Goal: Task Accomplishment & Management: Complete application form

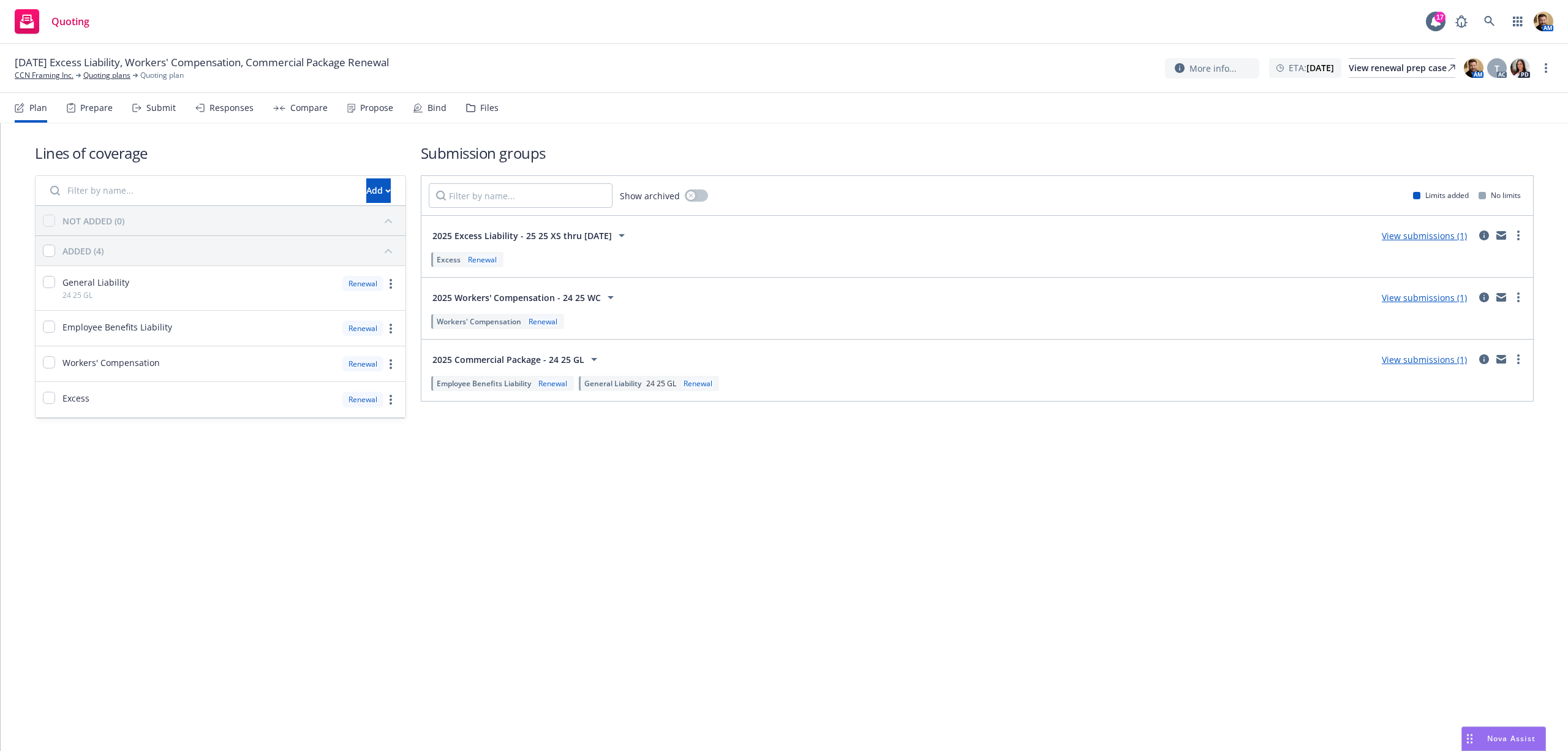
click at [158, 106] on div "Submit" at bounding box center [161, 107] width 29 height 9
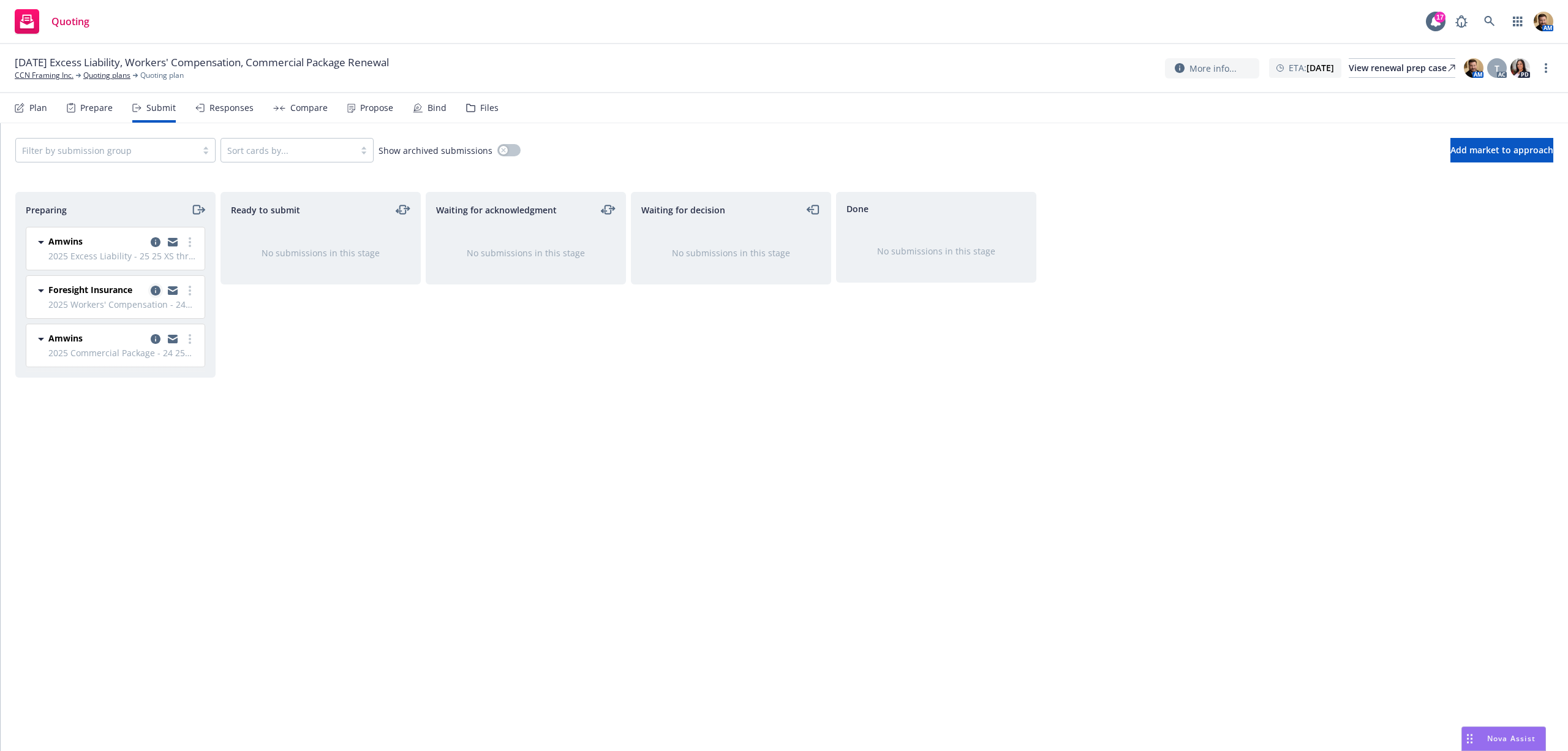
click at [153, 285] on link "copy logging email" at bounding box center [156, 291] width 15 height 15
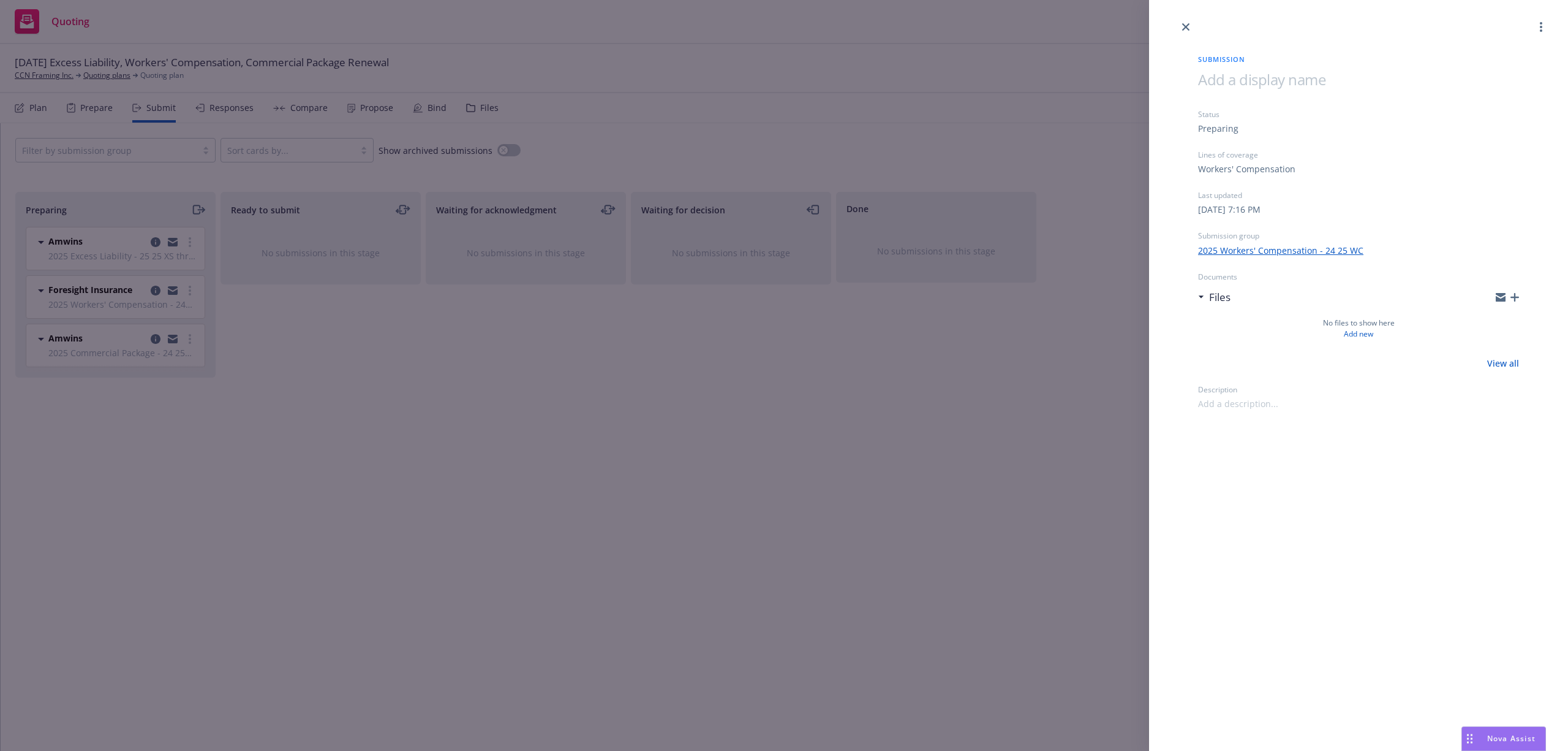
drag, startPoint x: 394, startPoint y: 612, endPoint x: 325, endPoint y: 475, distance: 153.4
click at [395, 604] on div "Submission Status Preparing Lines of coverage Workers' Compensation Last update…" at bounding box center [784, 376] width 1568 height 751
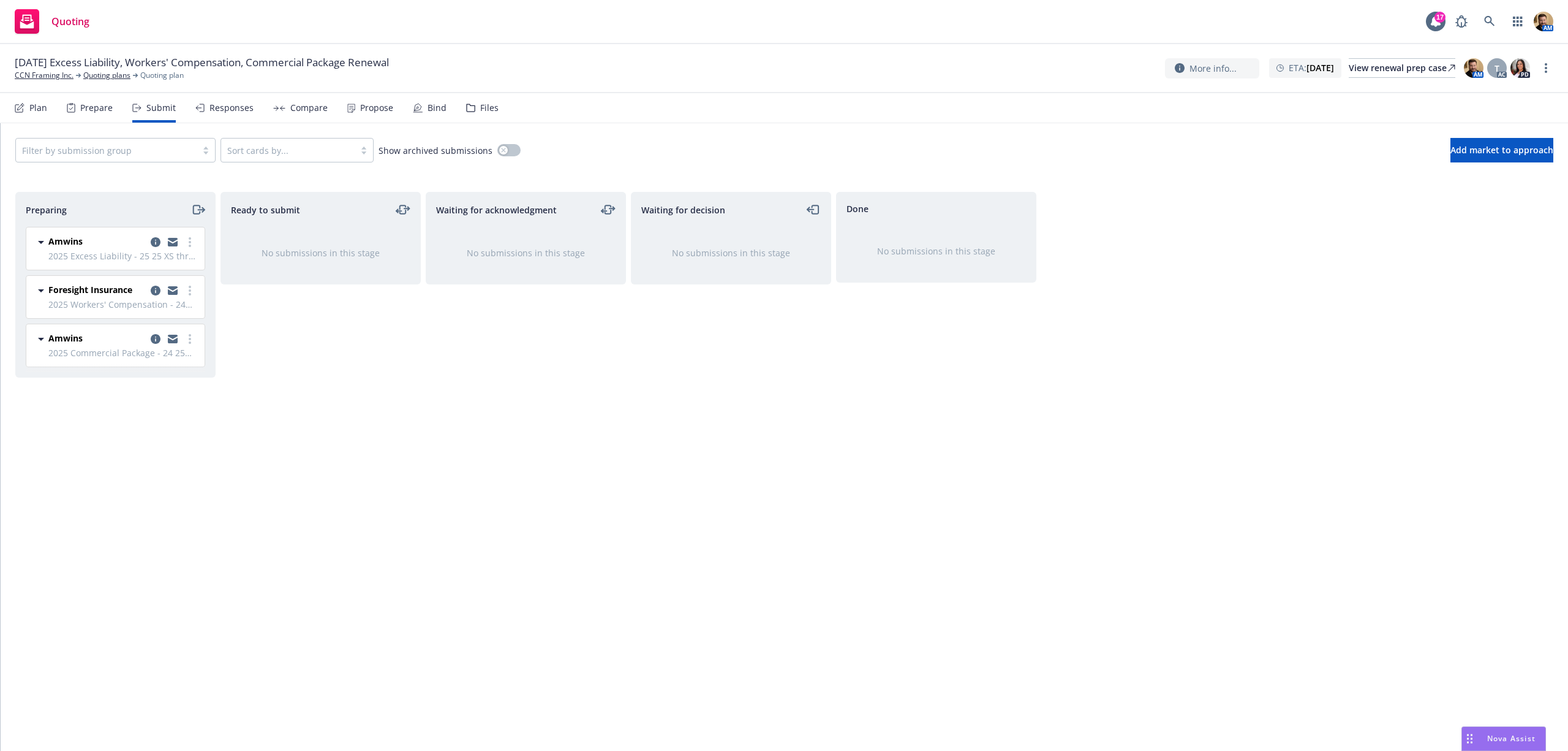
click at [486, 98] on div "Files" at bounding box center [483, 107] width 33 height 29
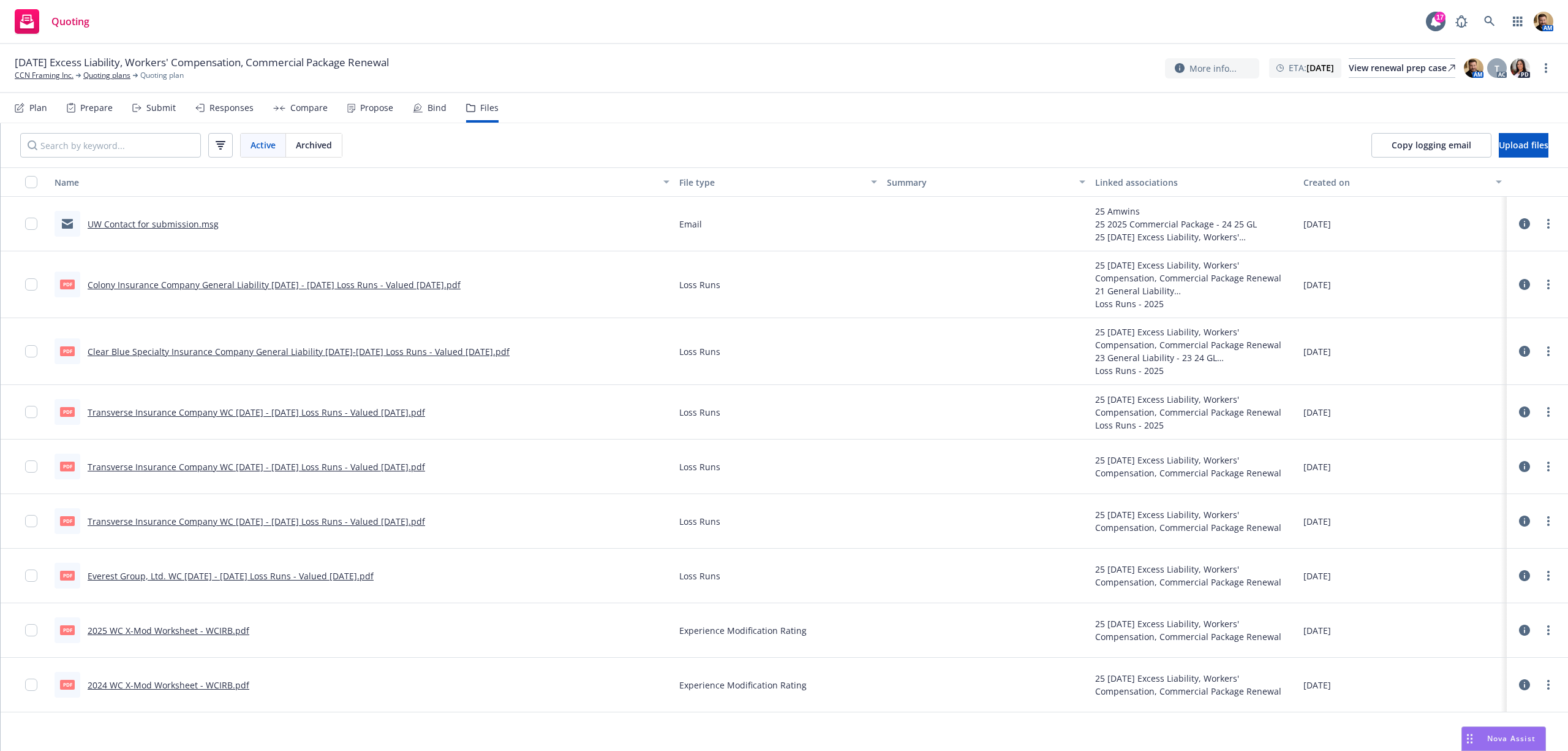
click at [157, 105] on div "Submit" at bounding box center [161, 107] width 29 height 9
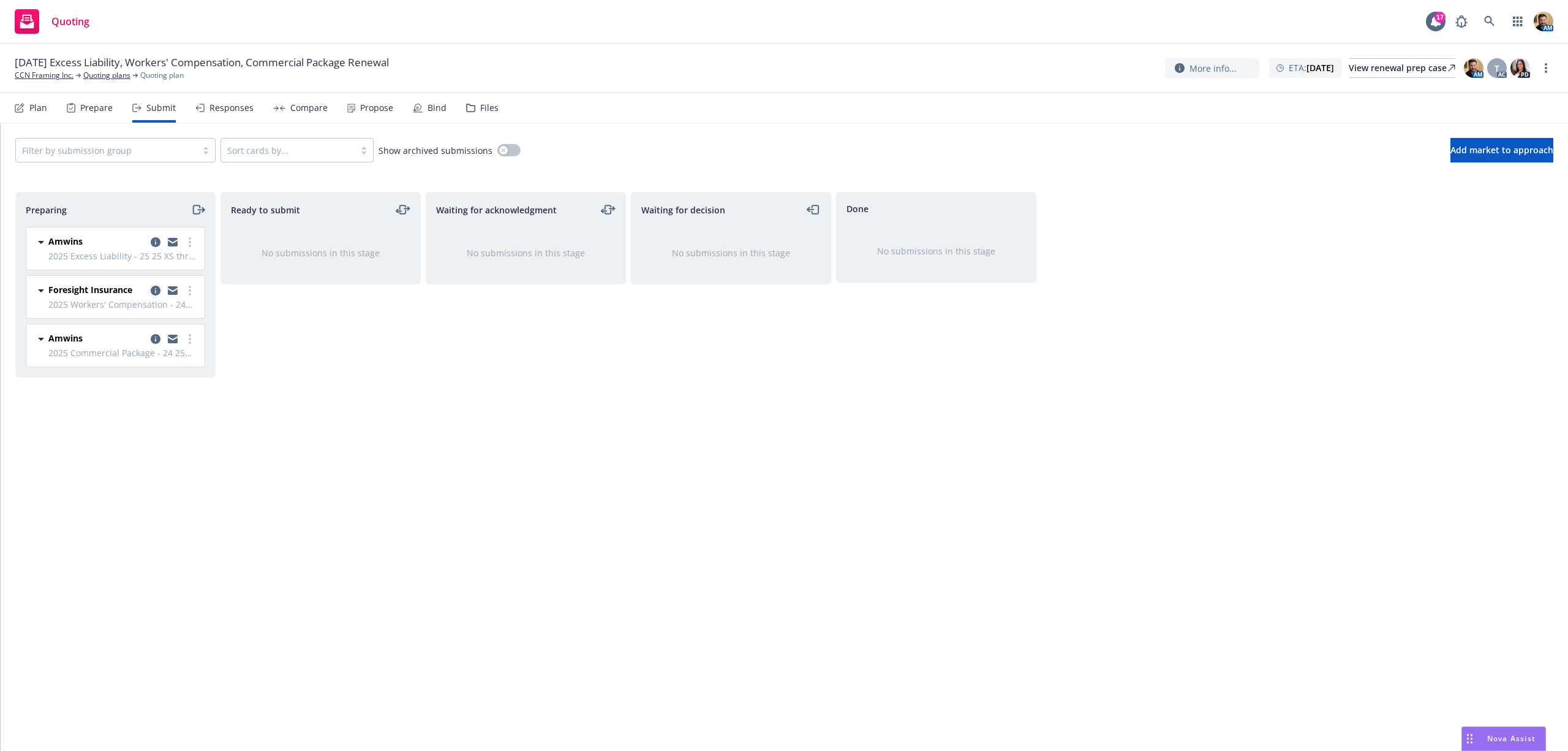
click at [150, 296] on icon "copy logging email" at bounding box center [155, 291] width 9 height 9
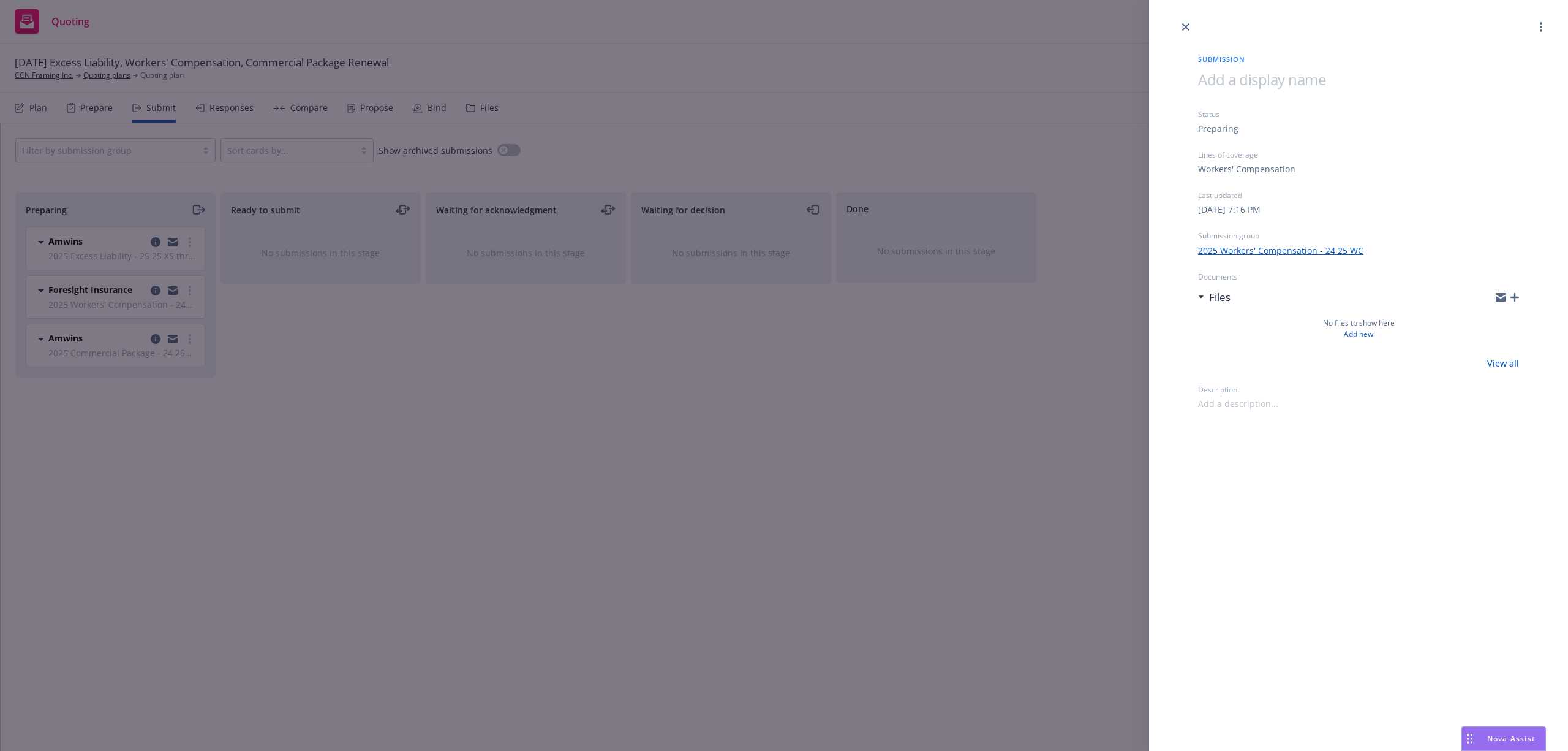
click at [1515, 296] on icon "button" at bounding box center [1514, 296] width 8 height 8
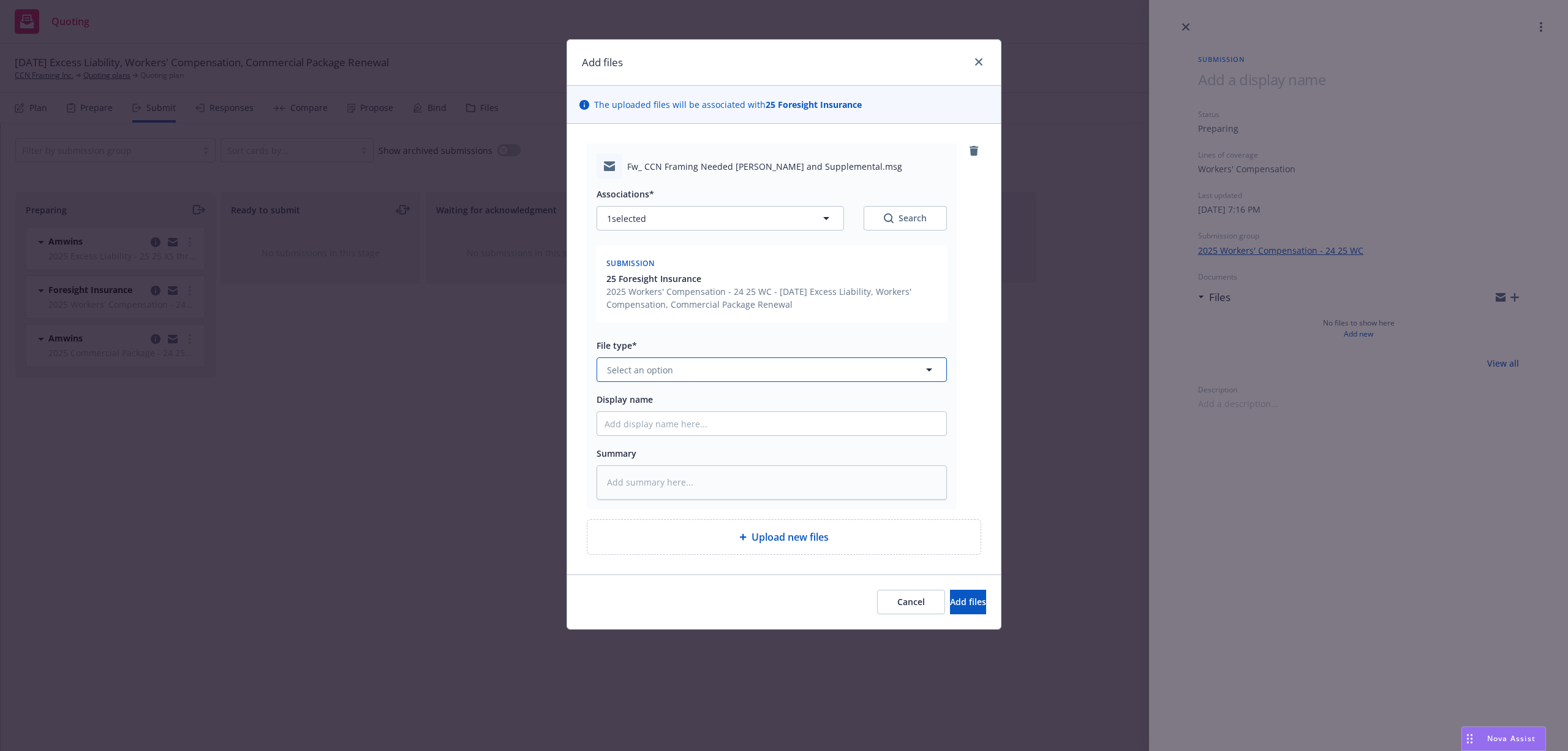
click at [711, 367] on button "Select an option" at bounding box center [771, 370] width 351 height 24
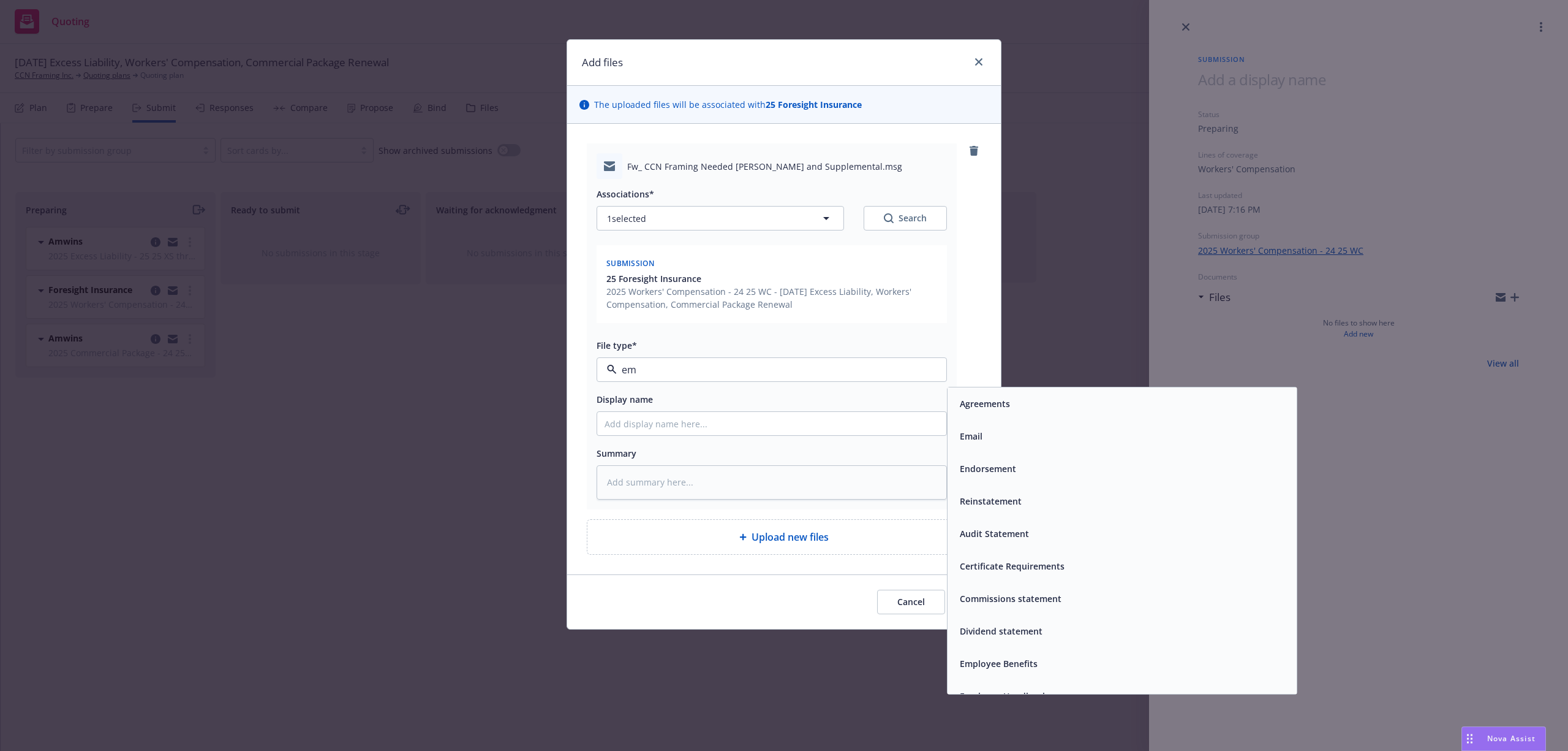
type input "ema"
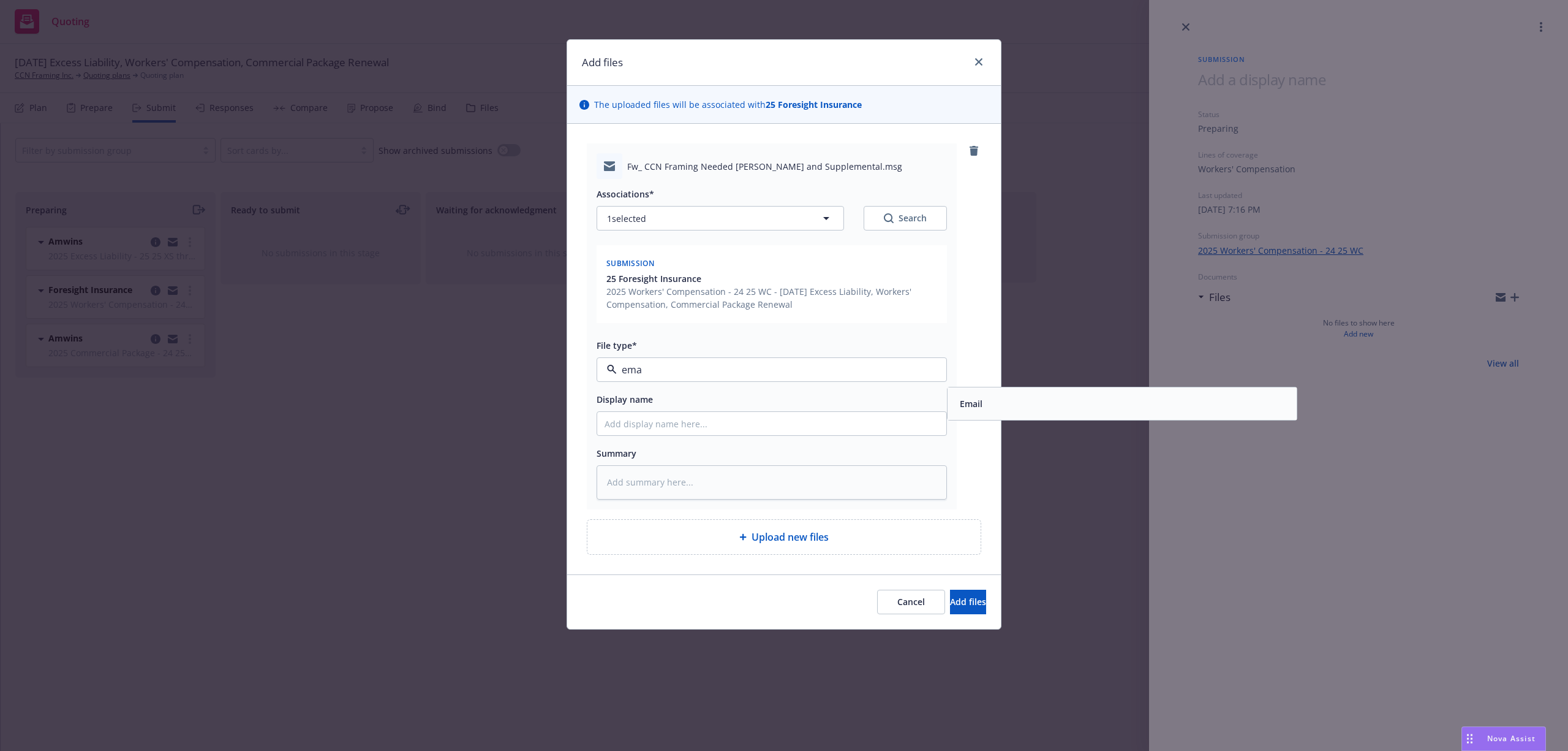
click at [1004, 406] on div "Email" at bounding box center [1122, 403] width 335 height 18
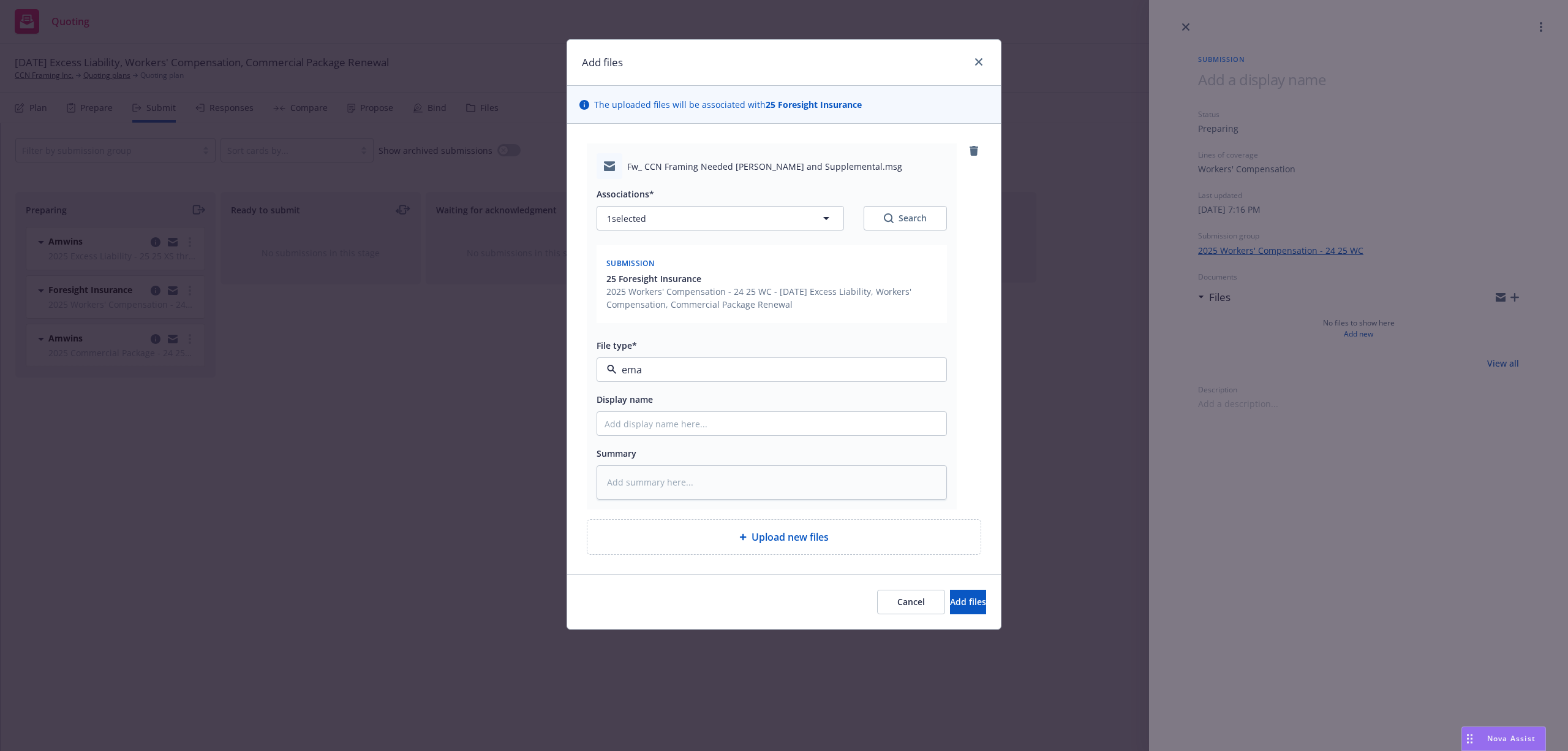
type textarea "x"
click at [757, 418] on input "Display name" at bounding box center [771, 423] width 349 height 24
type input "Y"
type textarea "x"
type input "YU"
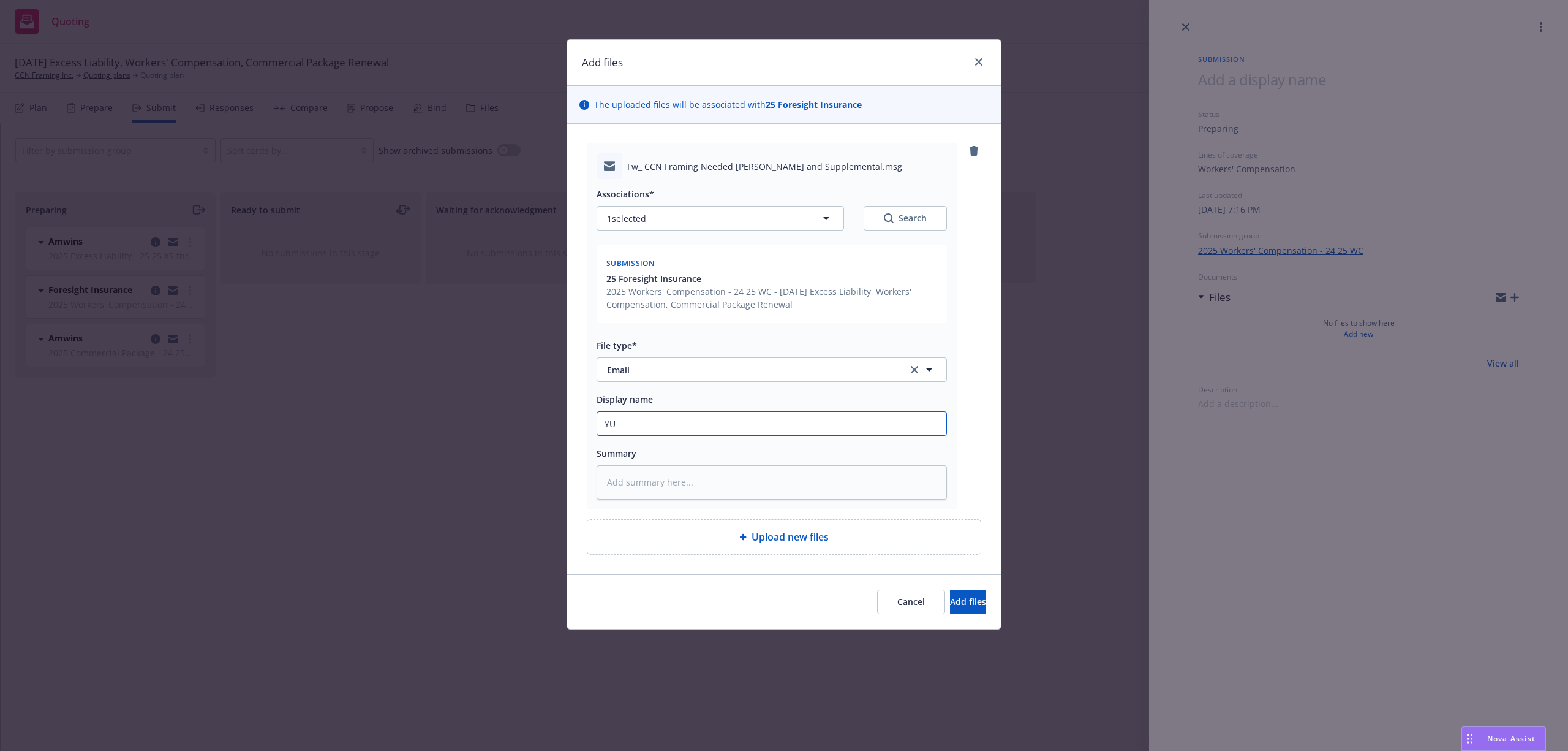
type textarea "x"
type input "YUW"
type textarea "x"
type input "YUW"
type textarea "x"
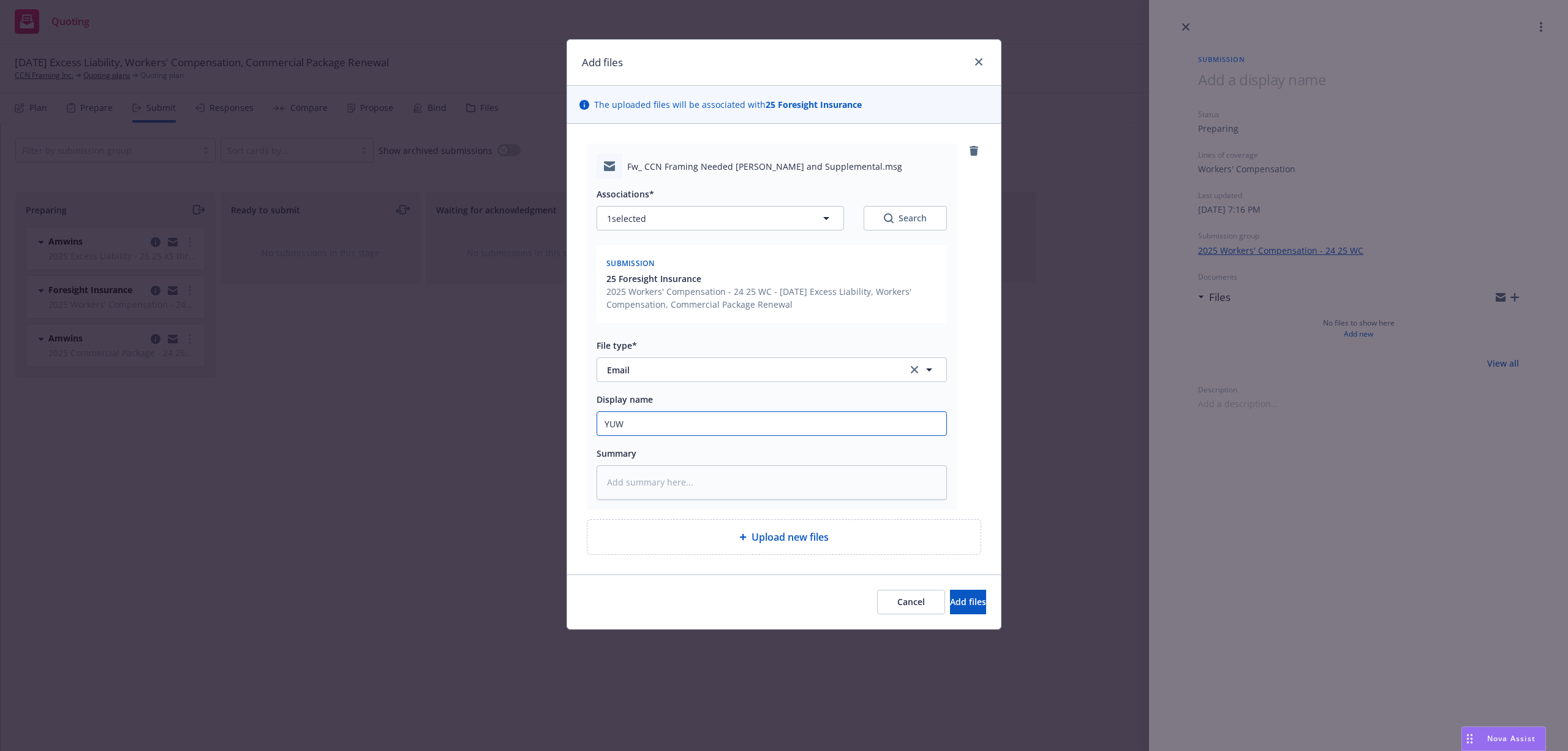
type input "YUW C"
type textarea "x"
type input "YUW"
type textarea "x"
type input "YUW"
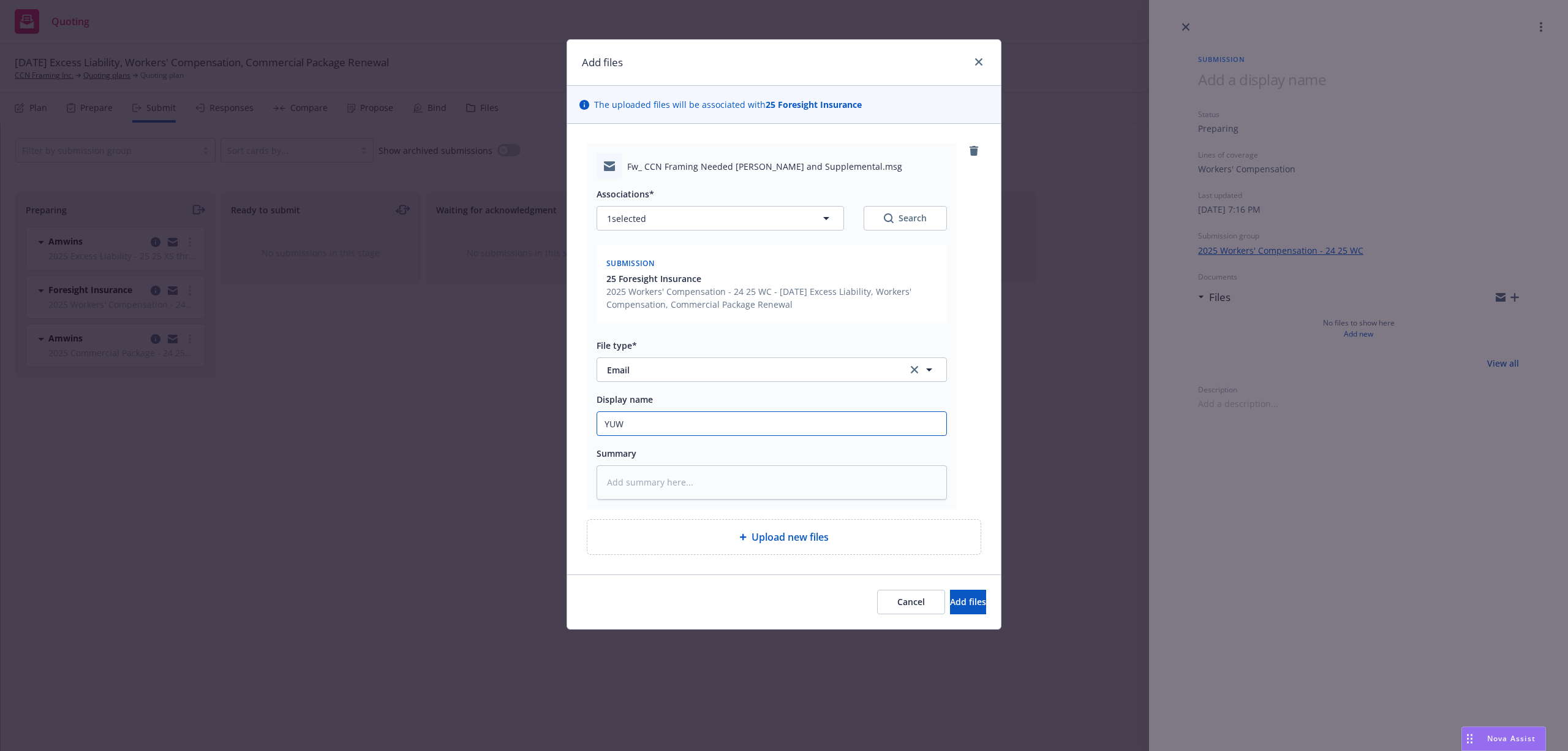
type textarea "x"
type input "YU"
type textarea "x"
type input "Y"
type textarea "x"
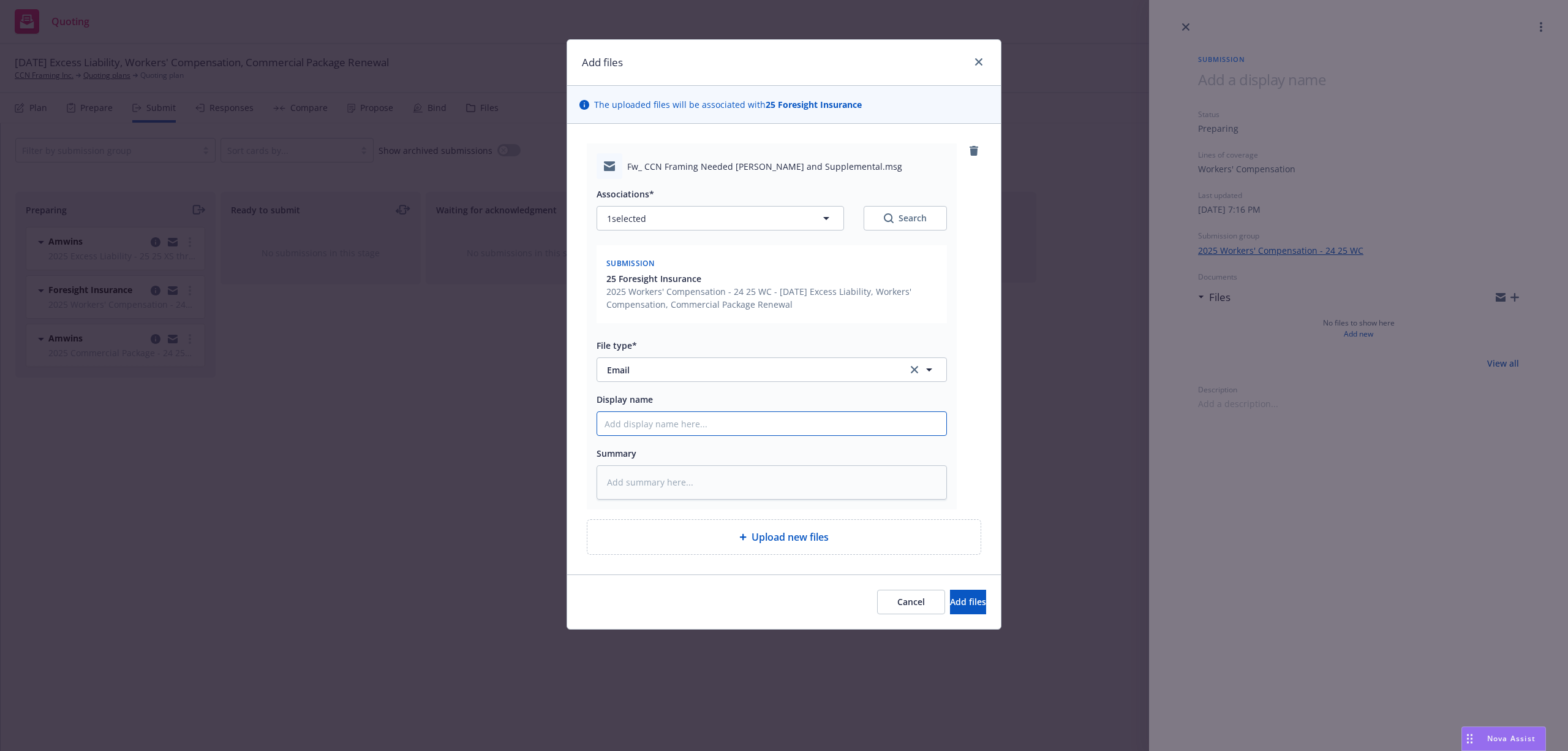
type textarea "x"
type input "U"
type textarea "x"
type input "UW"
type textarea "x"
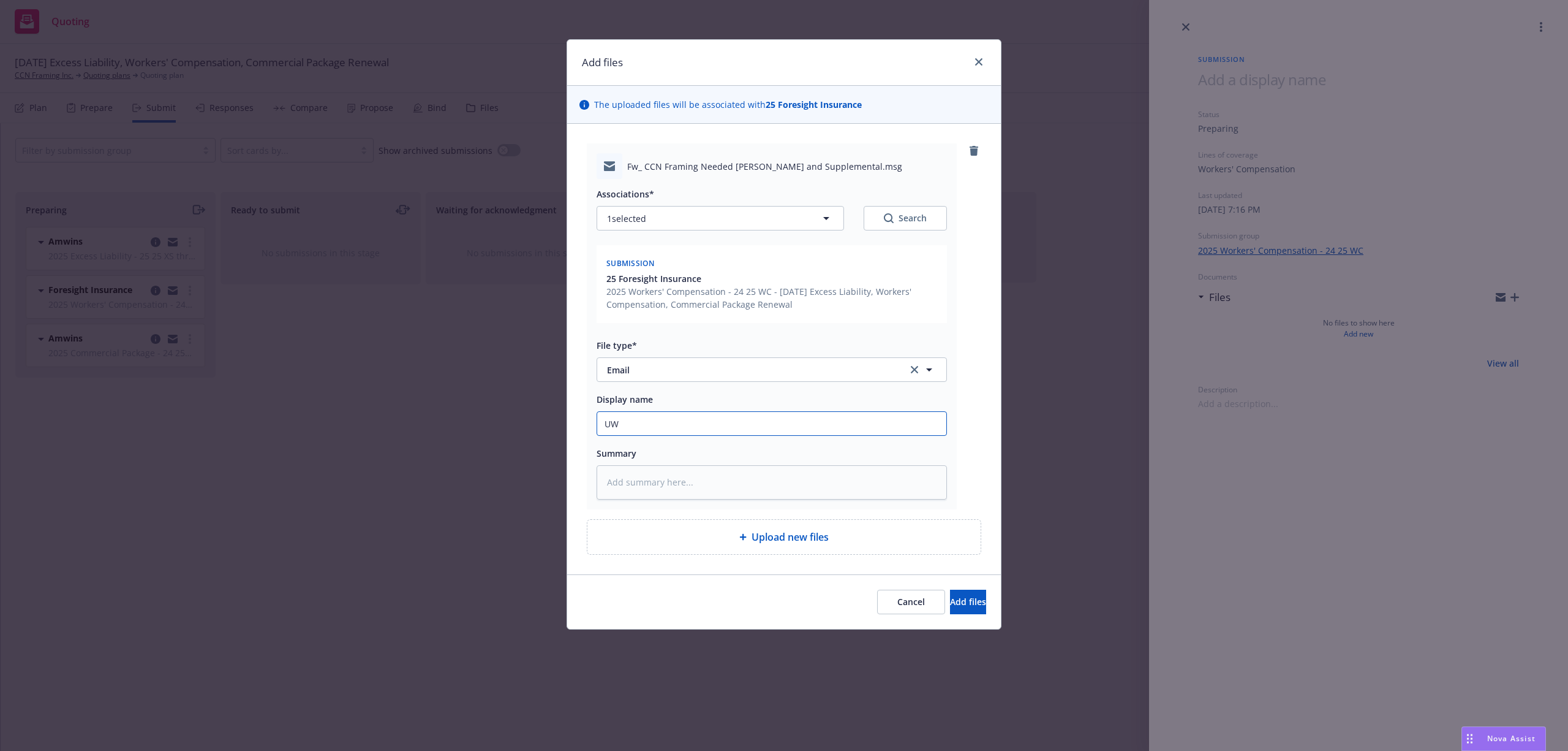
type input "UW c"
type textarea "x"
type input "UW"
type textarea "x"
type input "UW Co"
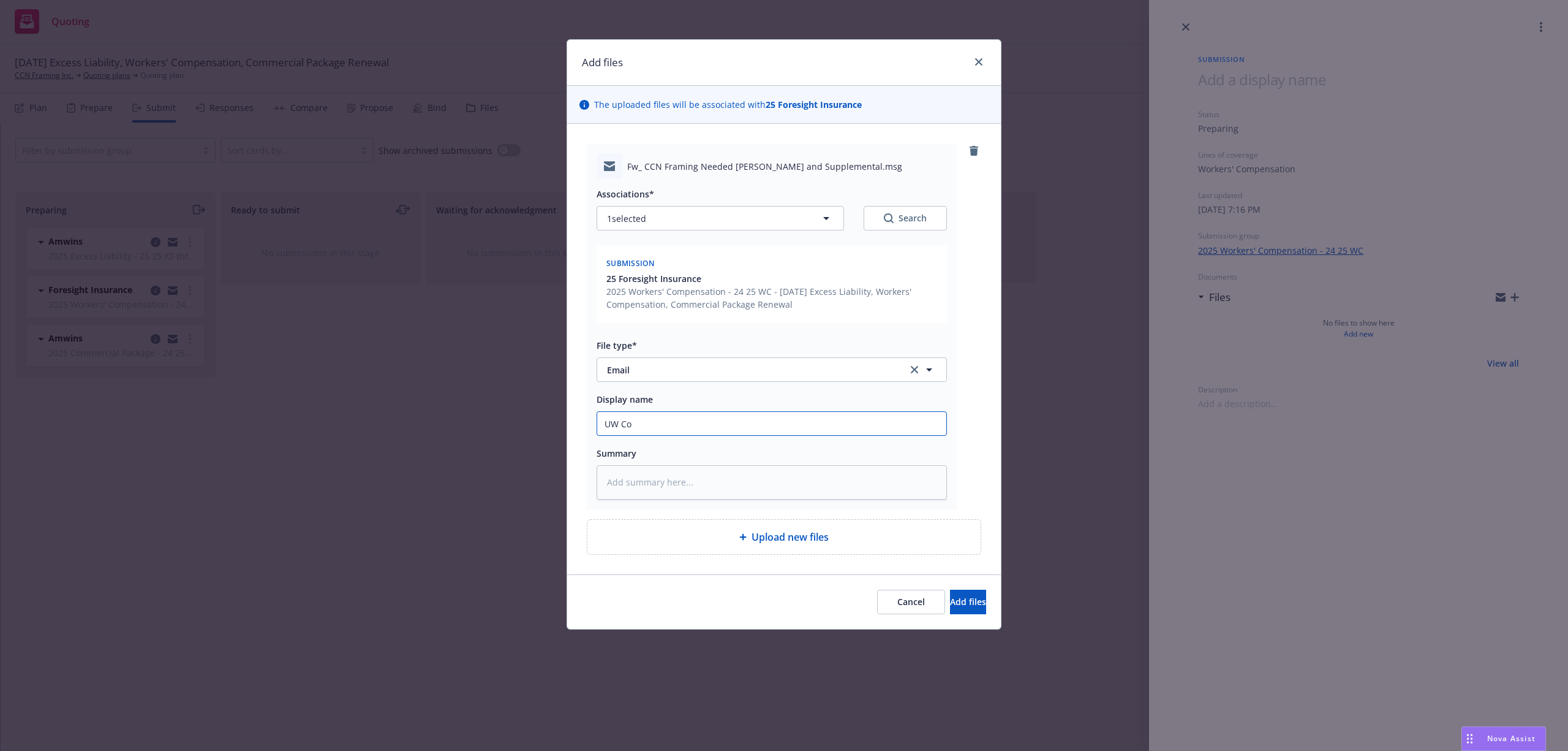
type textarea "x"
type input "UW Con"
type textarea "x"
type input "UW Cont"
type textarea "x"
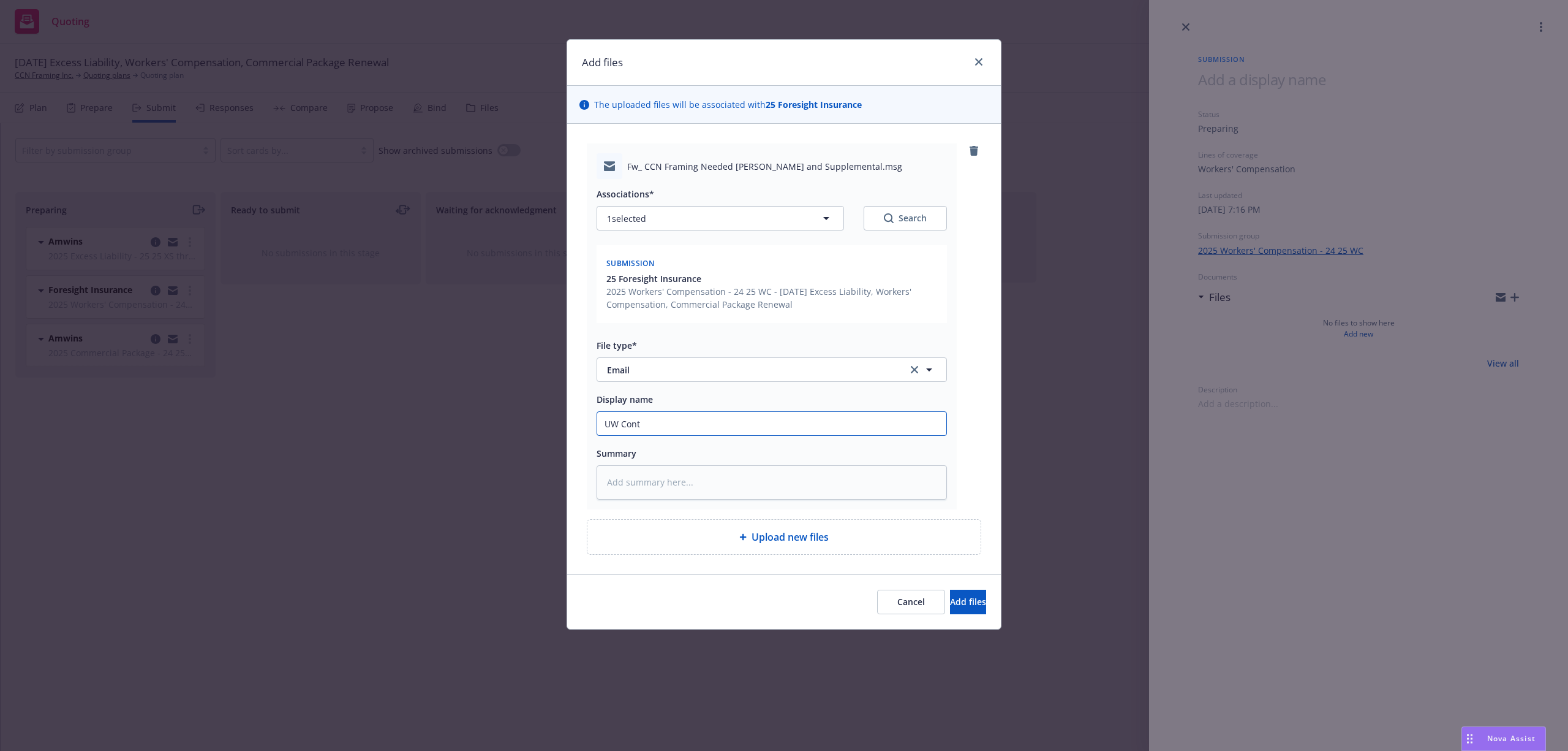
type input "UW Conta"
type textarea "x"
type input "UW Contac"
type textarea "x"
type input "UW Contact"
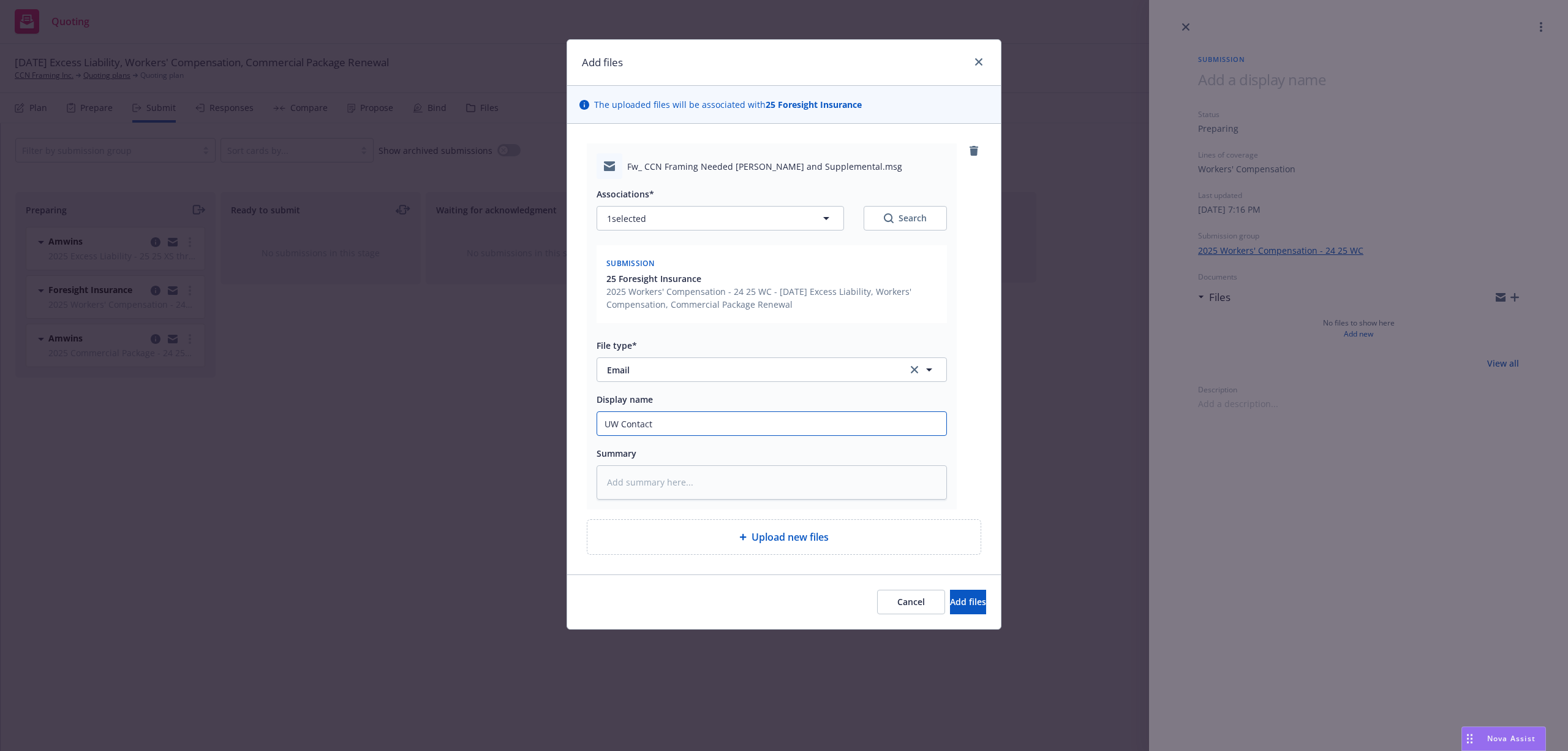
type textarea "x"
type input "UW Contact"
type textarea "x"
type input "UW Contact f"
type textarea "x"
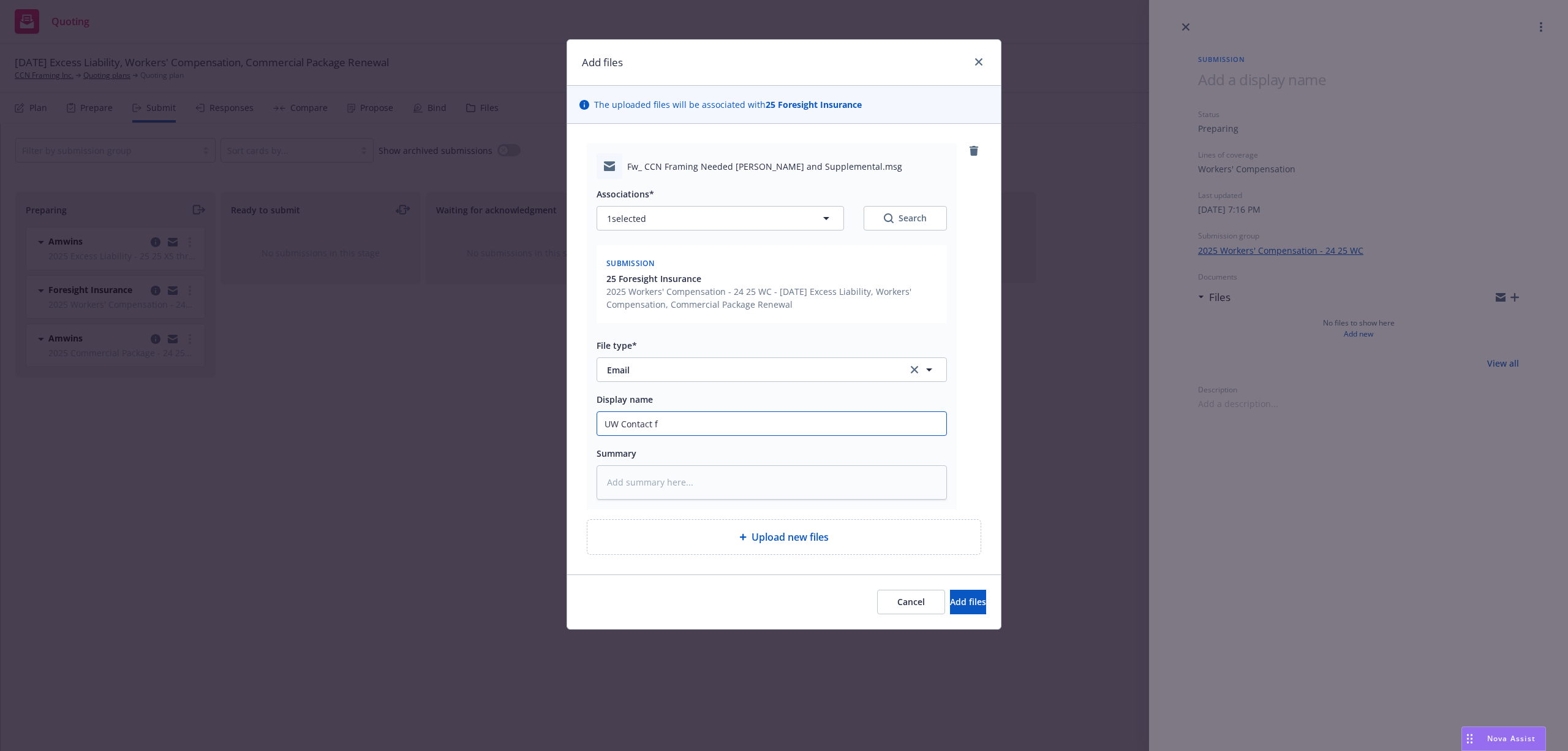
type input "UW Contact fo"
type textarea "x"
type input "UW Contact for"
type textarea "x"
type input "UW Contact for"
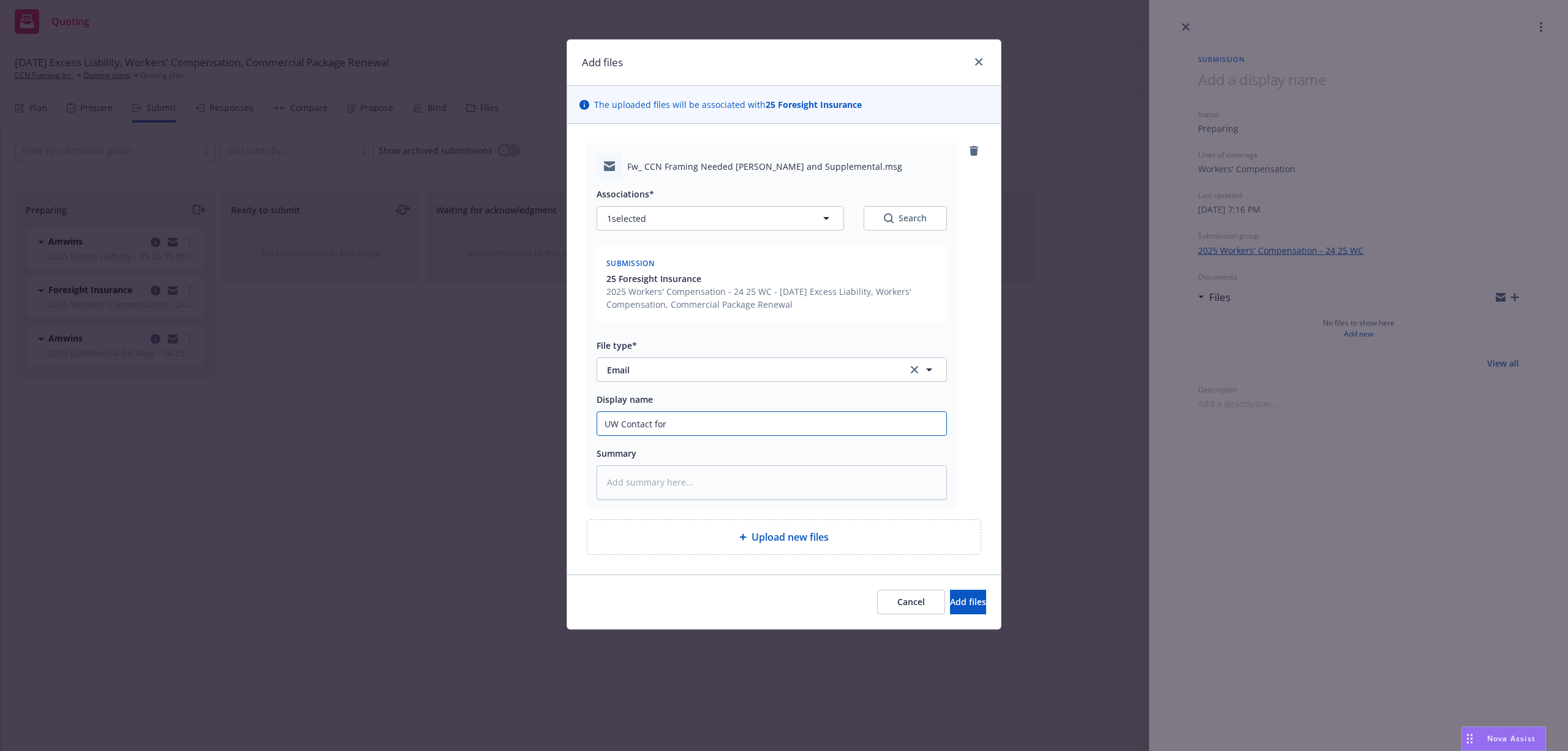
type textarea "x"
type input "UW Contact for s"
type textarea "x"
type input "UW Contact for su"
type textarea "x"
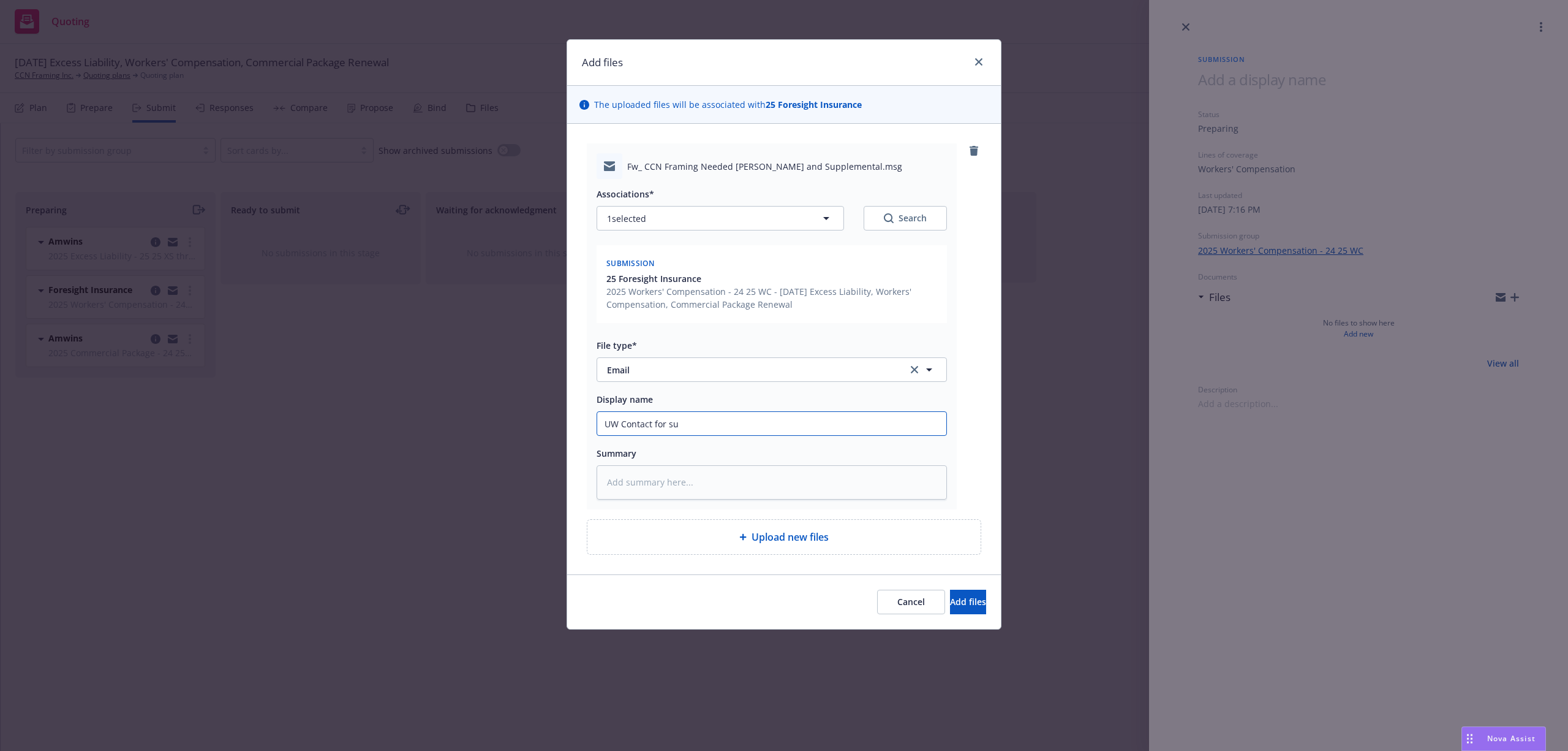
type input "UW Contact for sub"
type textarea "x"
type input "UW Contact for subm"
type textarea "x"
type input "UW Contact for submis"
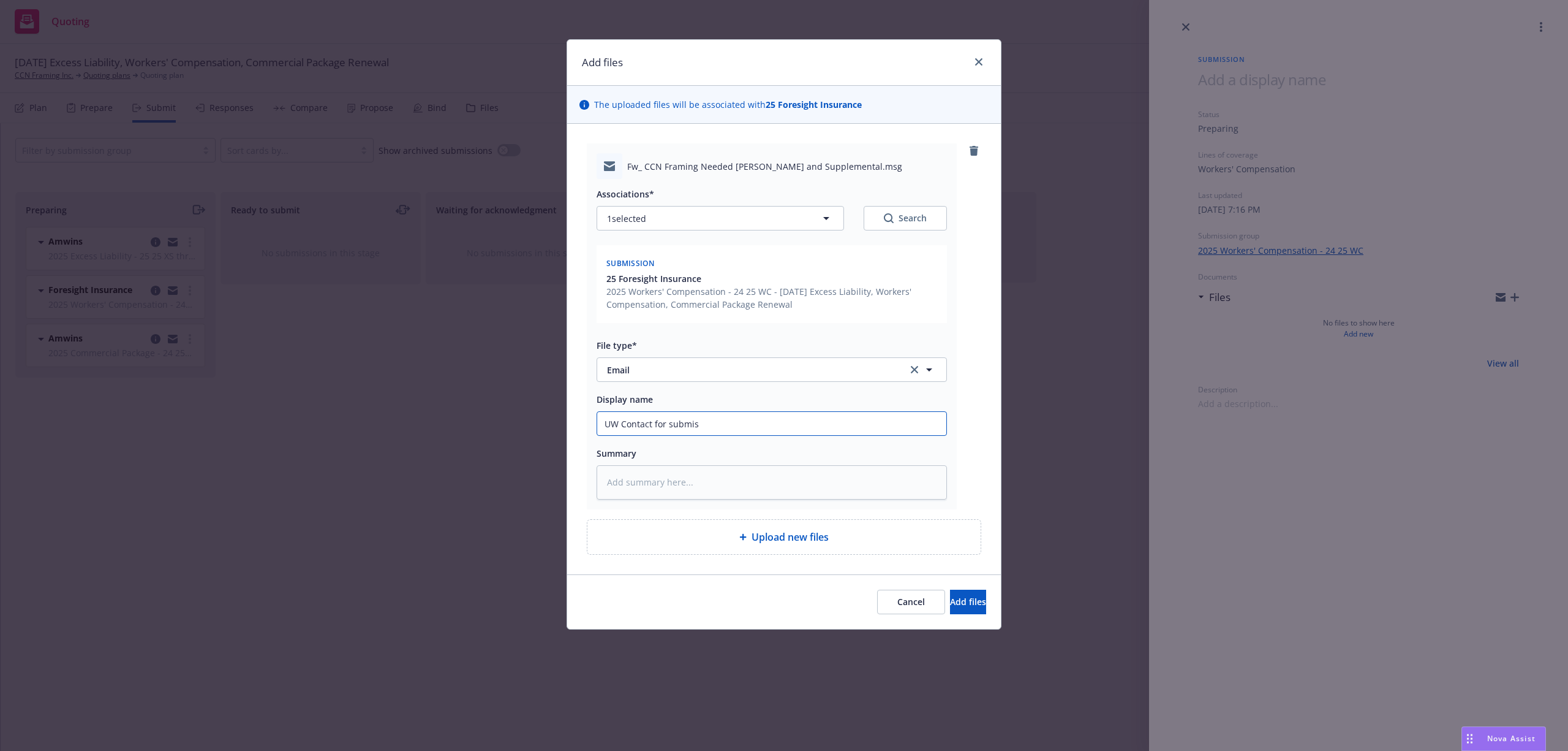
type textarea "x"
type input "UW Contact for submiss"
type textarea "x"
type input "UW Contact for submissi"
type textarea "x"
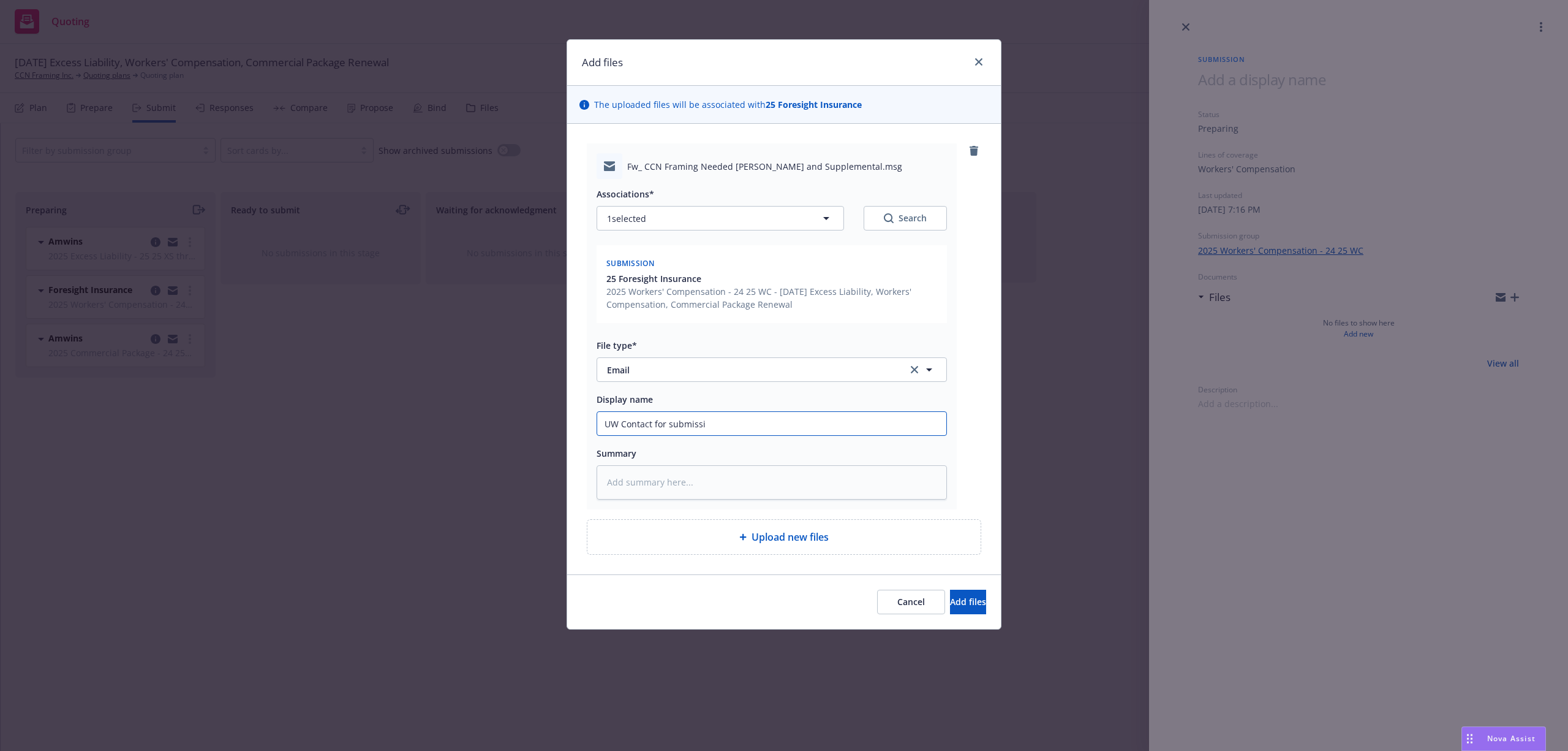
type input "UW Contact for submissio"
type textarea "x"
type input "UW Contact for submission"
click at [950, 606] on button "Add files" at bounding box center [968, 602] width 36 height 24
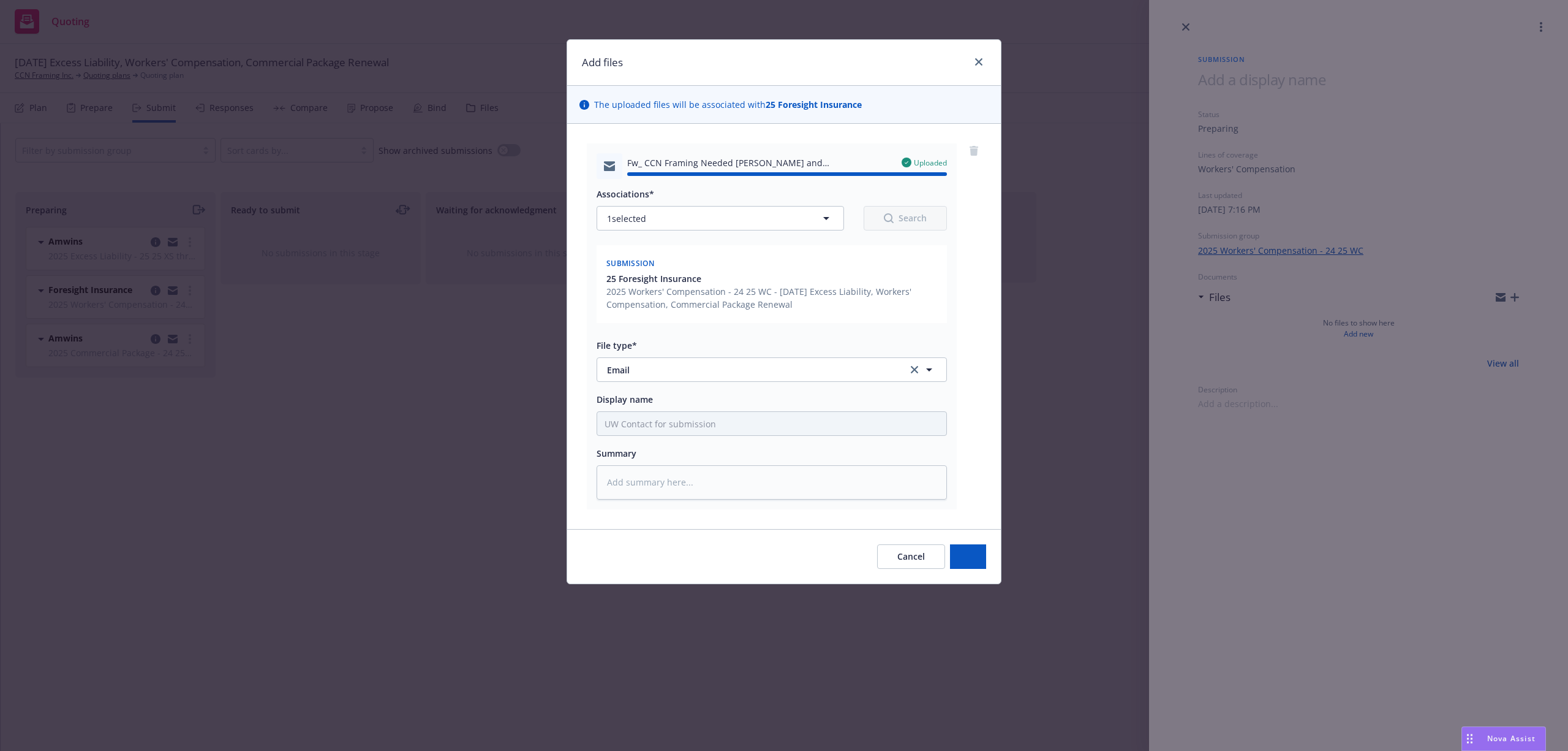
type textarea "x"
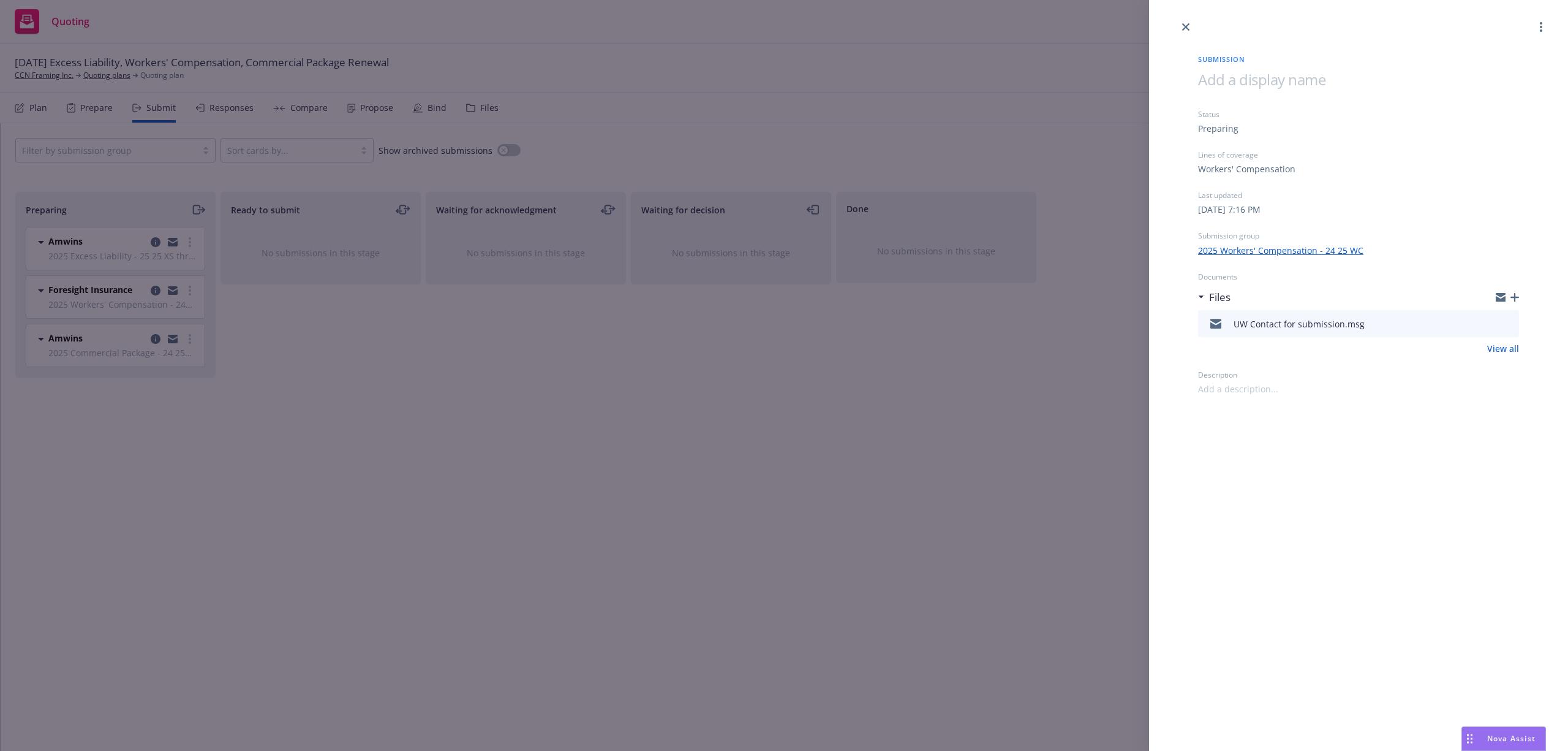
click at [824, 503] on div "Submission Status Preparing Lines of coverage Workers' Compensation Last update…" at bounding box center [784, 376] width 1568 height 751
